Goal: Information Seeking & Learning: Learn about a topic

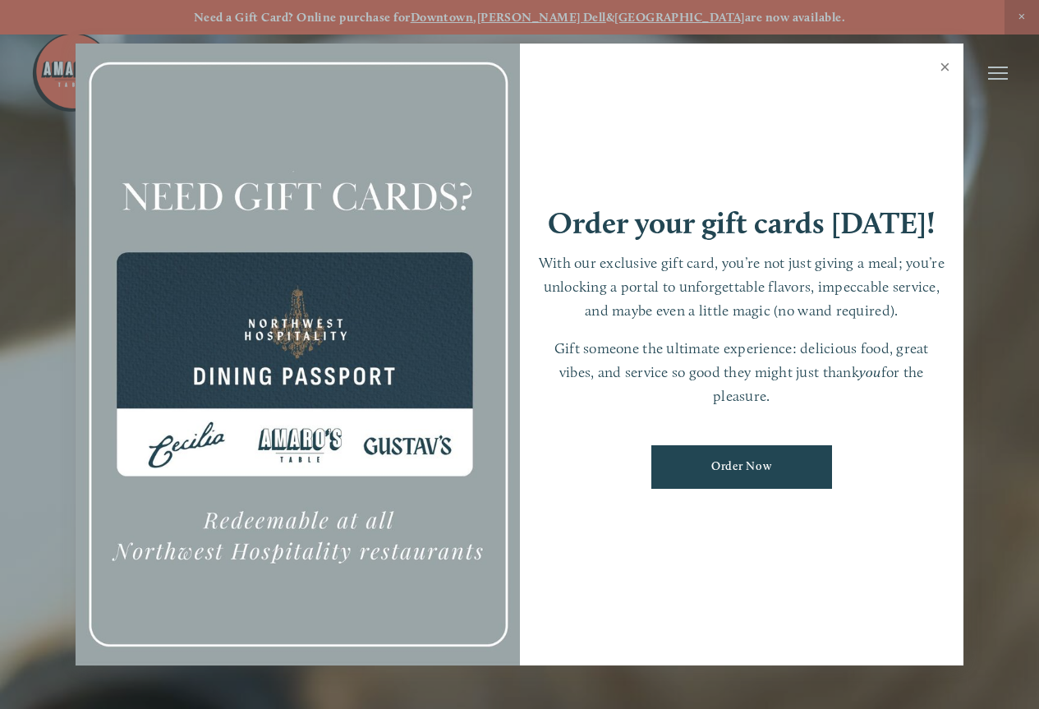
click at [943, 71] on link "Close" at bounding box center [945, 69] width 32 height 46
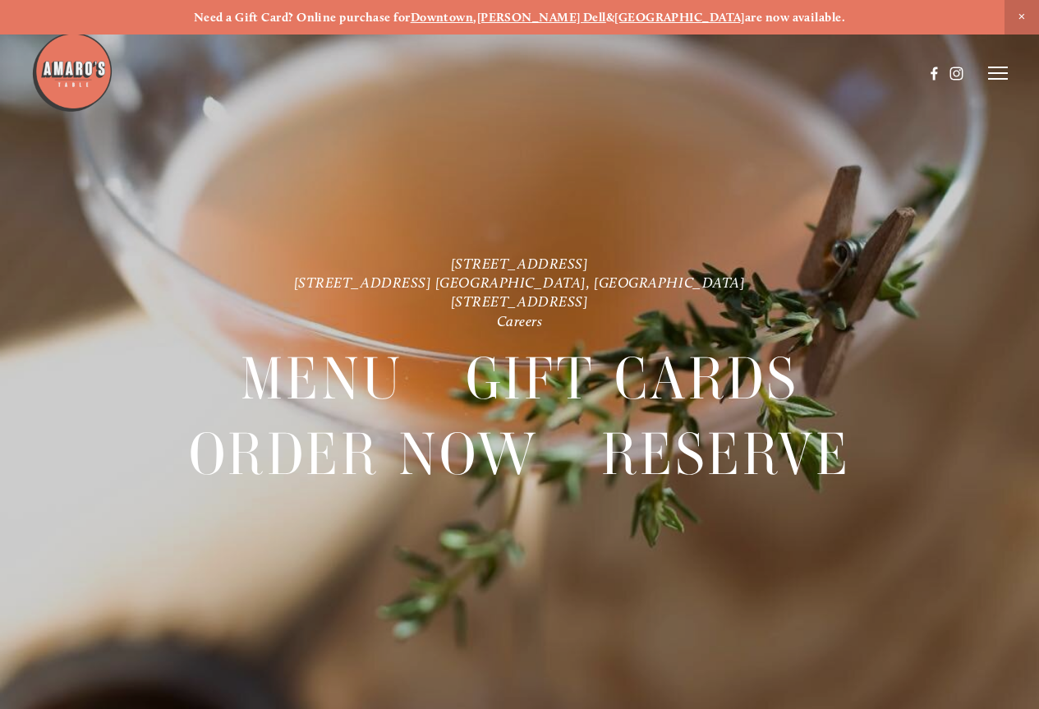
click at [997, 76] on icon at bounding box center [998, 73] width 20 height 15
click at [710, 73] on span "Menu" at bounding box center [715, 73] width 30 height 14
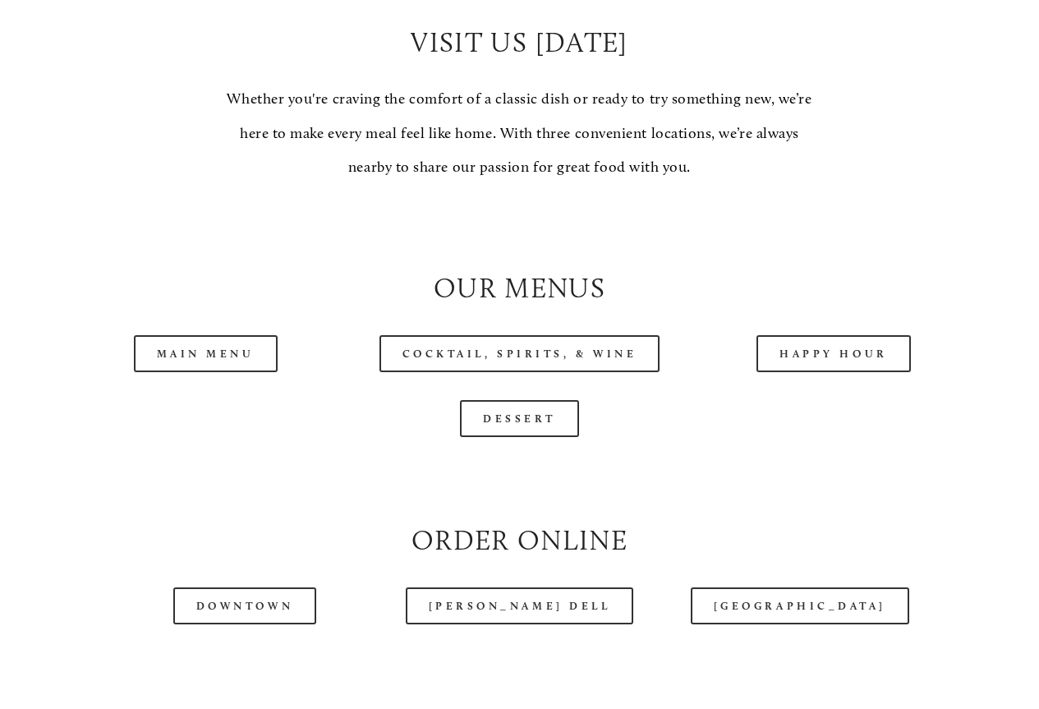
scroll to position [1560, 0]
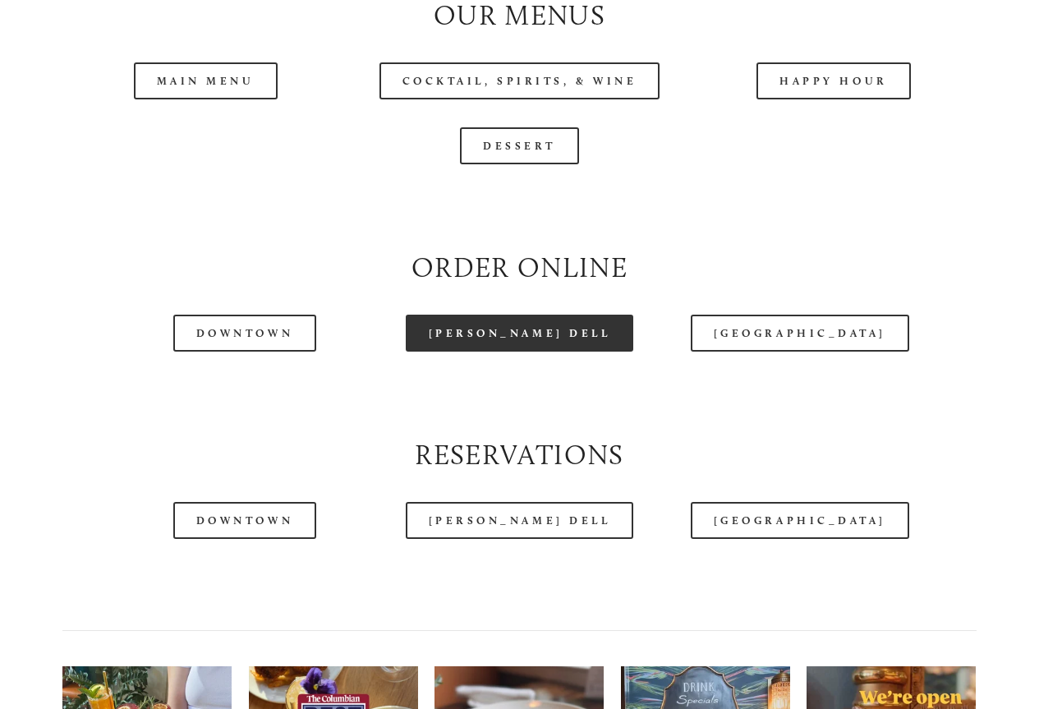
click at [531, 351] on link "[PERSON_NAME] Dell" at bounding box center [520, 333] width 228 height 37
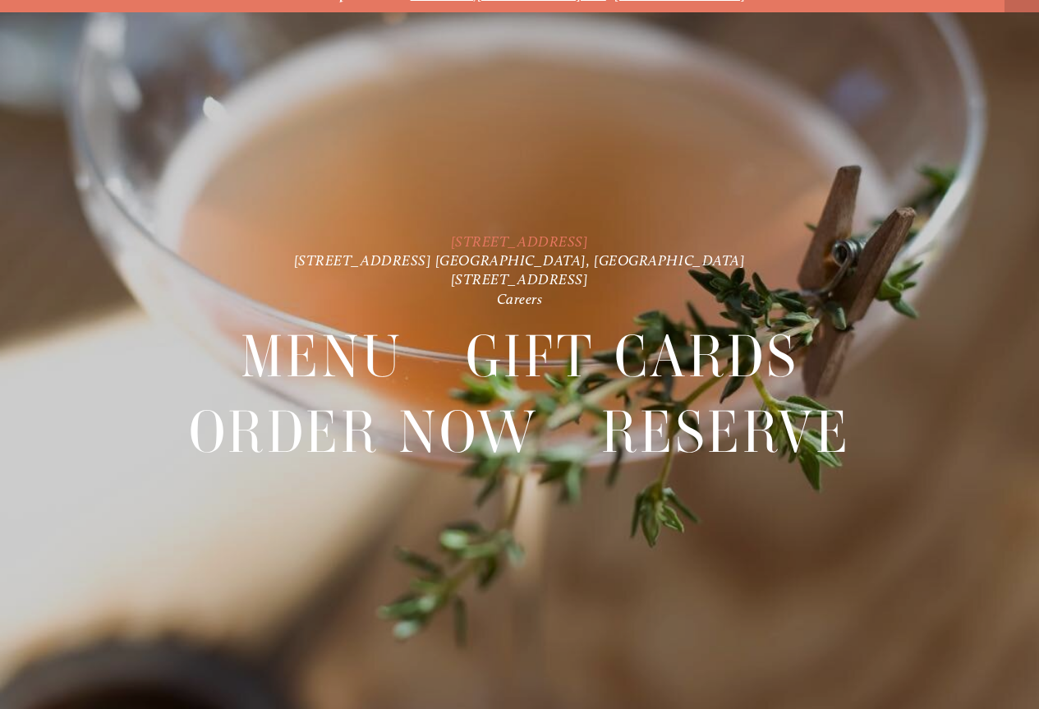
scroll to position [34, 0]
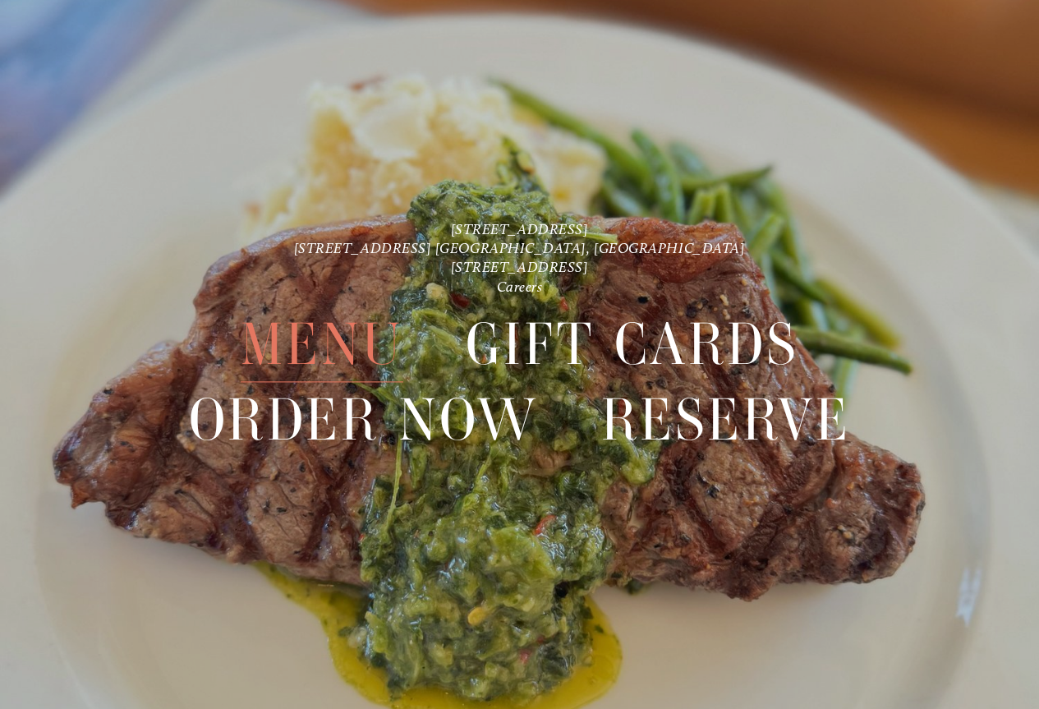
click at [287, 338] on span "Menu" at bounding box center [322, 344] width 163 height 76
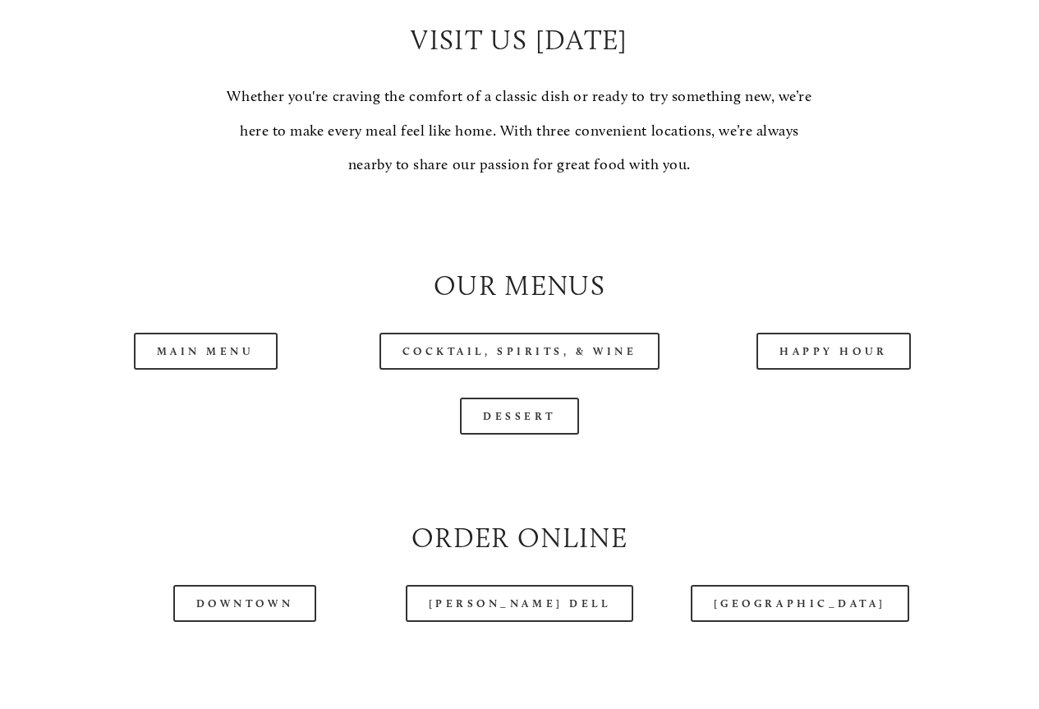
scroll to position [1560, 0]
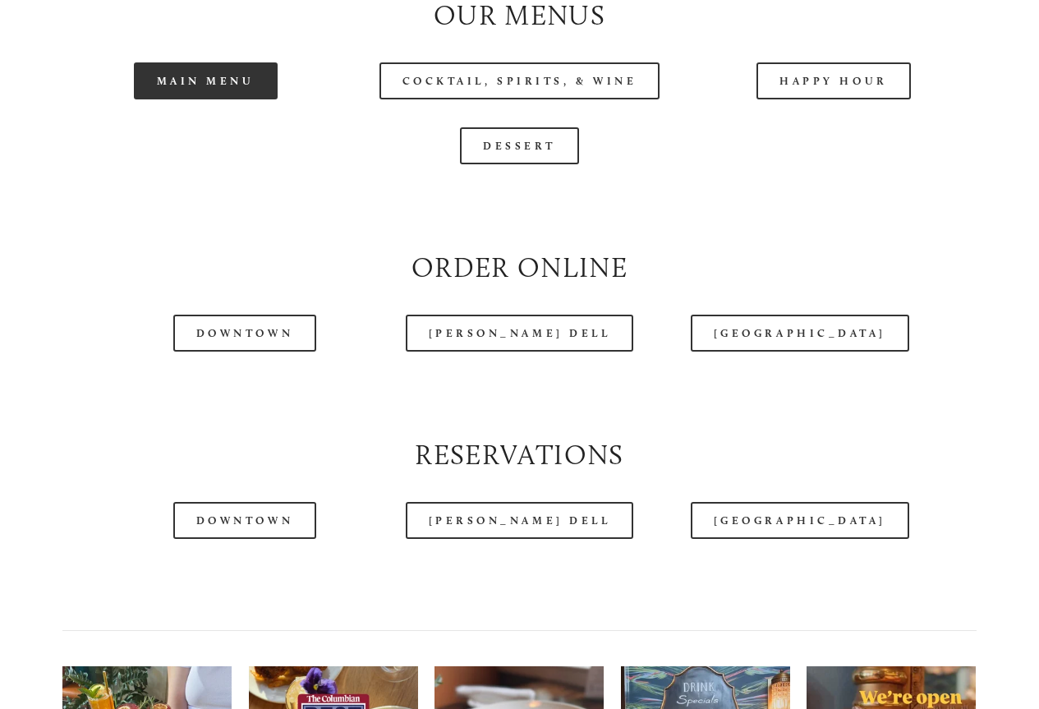
click at [216, 99] on link "Main Menu" at bounding box center [206, 80] width 144 height 37
